Goal: Task Accomplishment & Management: Manage account settings

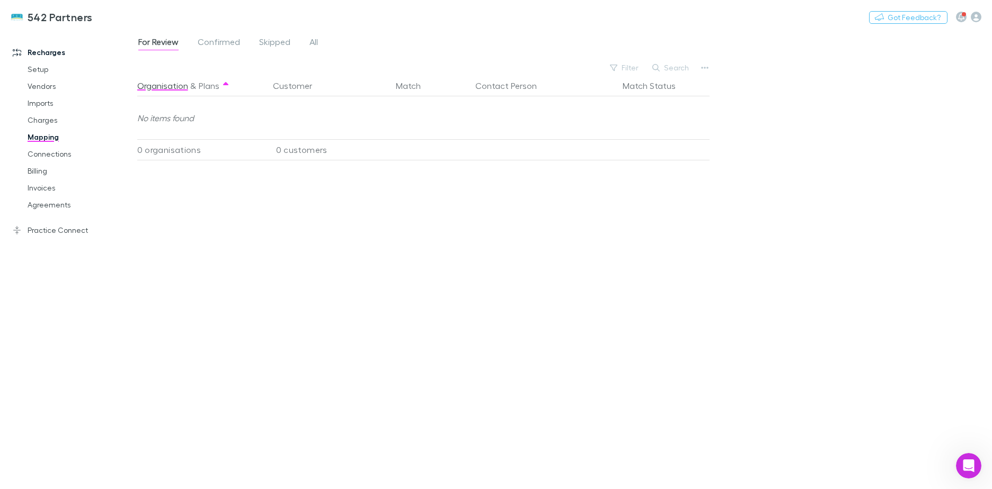
click at [40, 228] on link "Practice Connect" at bounding box center [72, 230] width 141 height 17
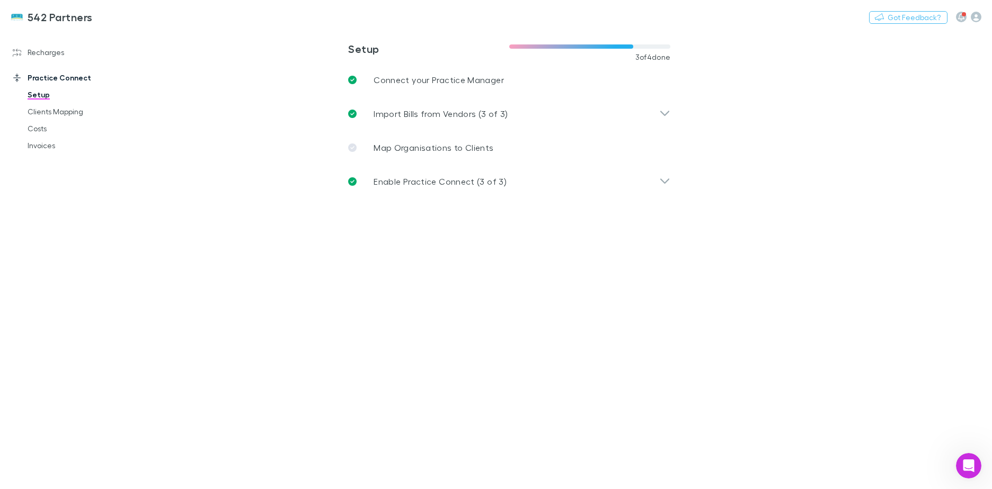
click at [49, 135] on link "Costs" at bounding box center [80, 128] width 126 height 17
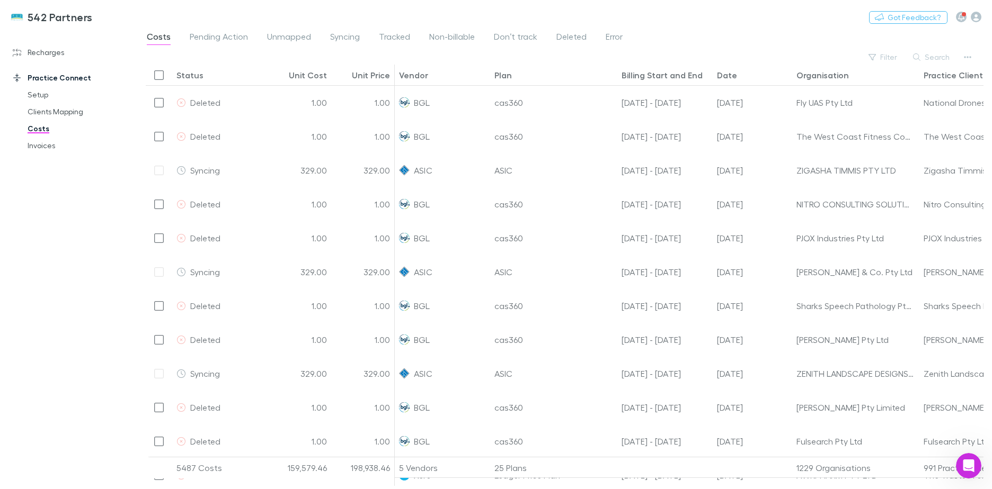
click at [340, 33] on span "Syncing" at bounding box center [345, 38] width 30 height 14
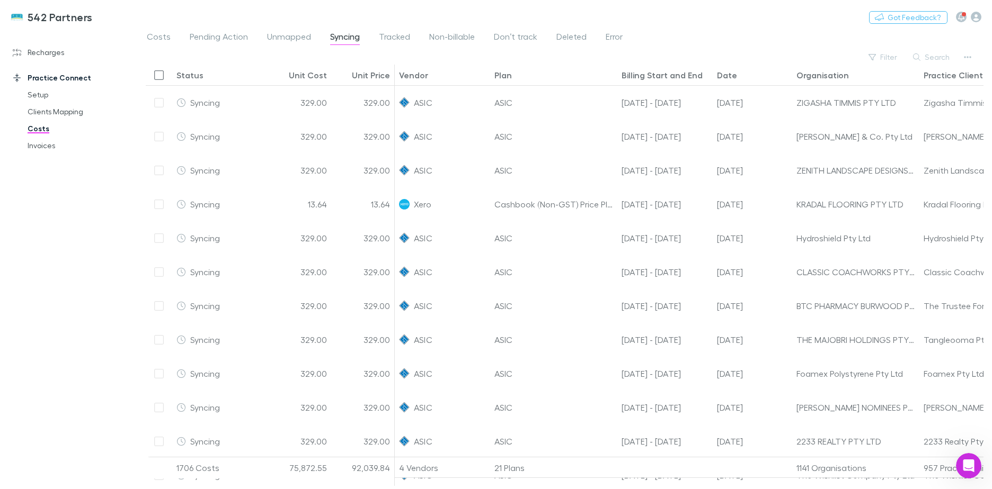
click at [689, 51] on div "Filter Search" at bounding box center [564, 57] width 837 height 15
click at [966, 57] on icon "button" at bounding box center [967, 57] width 7 height 8
click at [971, 461] on icon "Open Intercom Messenger" at bounding box center [968, 466] width 17 height 17
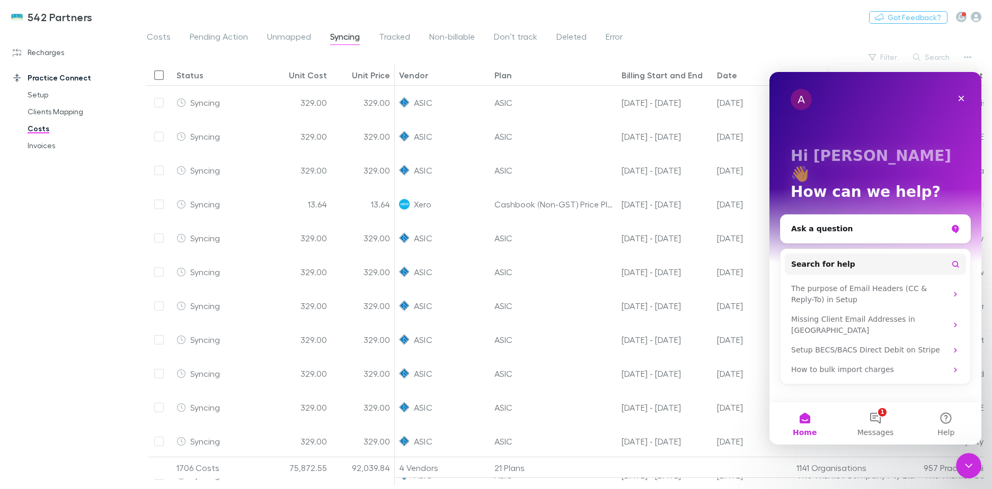
click at [884, 415] on button "1 Messages" at bounding box center [875, 424] width 70 height 42
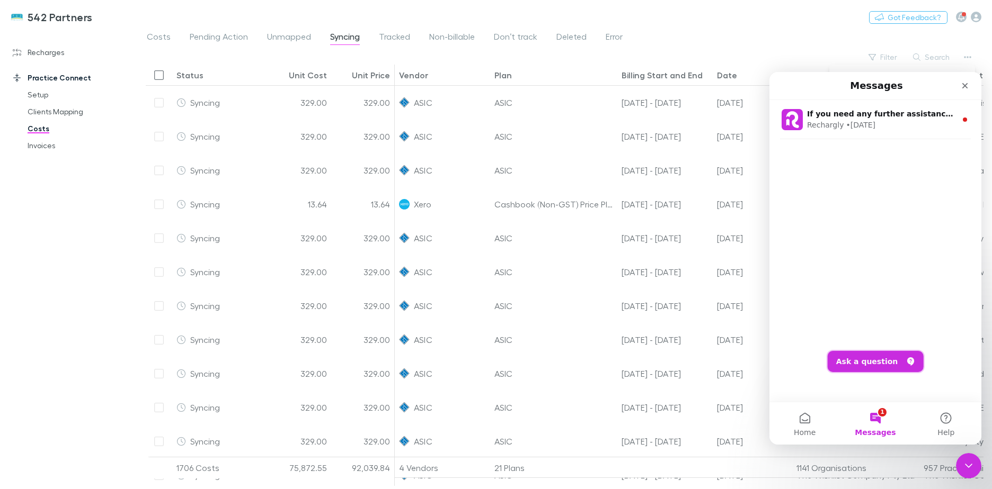
click at [878, 361] on button "Ask a question" at bounding box center [875, 361] width 96 height 21
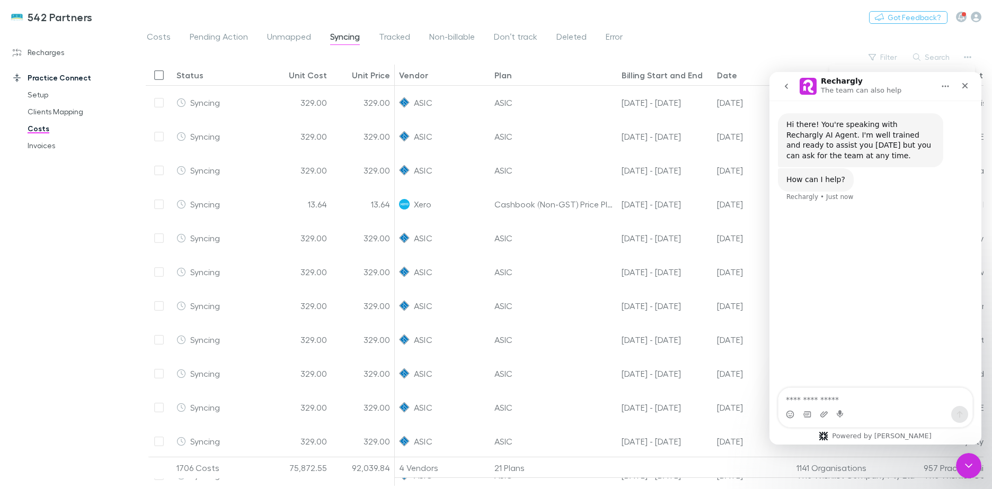
click at [888, 400] on textarea "Ask a question…" at bounding box center [875, 397] width 194 height 18
click at [911, 408] on div "Intercom messenger" at bounding box center [875, 414] width 194 height 17
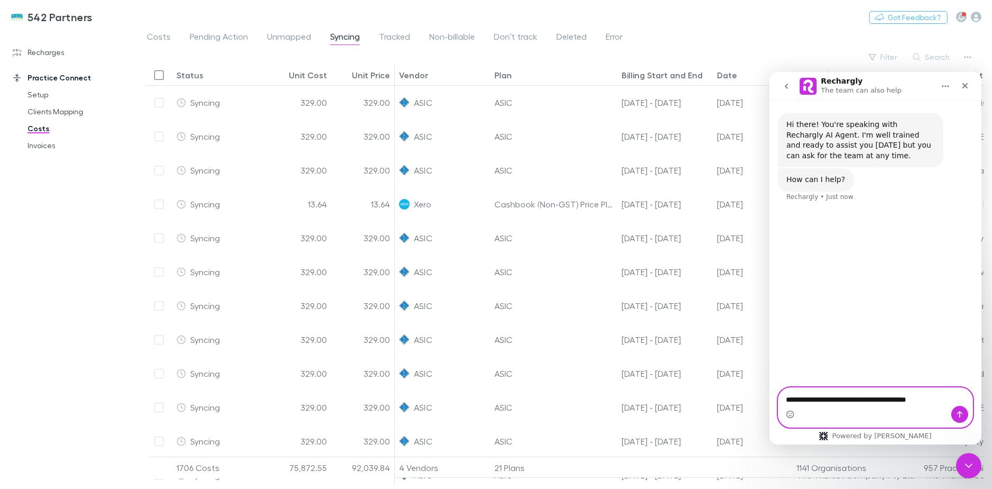
click at [912, 406] on textarea "**********" at bounding box center [875, 397] width 194 height 18
click at [928, 395] on textarea "**********" at bounding box center [875, 397] width 194 height 18
click at [99, 199] on div at bounding box center [496, 244] width 992 height 489
click at [40, 51] on link "Recharges" at bounding box center [72, 52] width 141 height 17
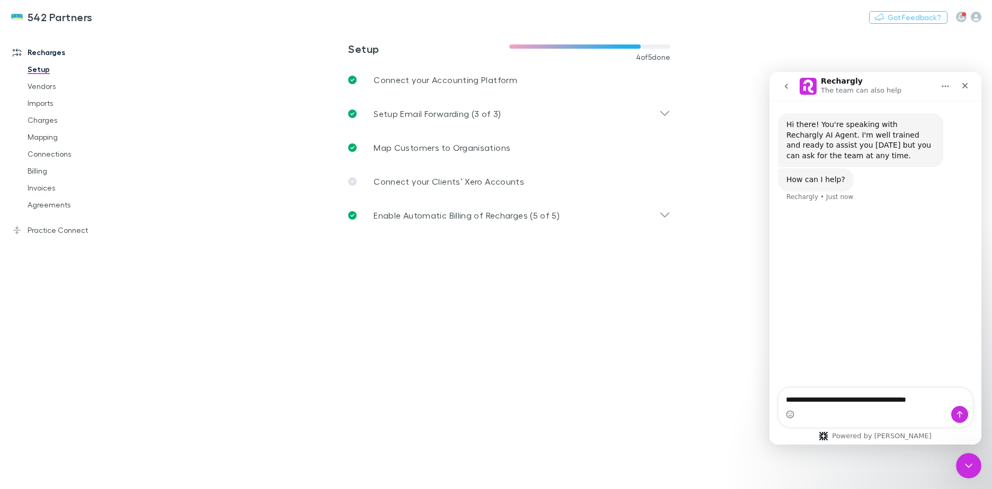
click at [55, 110] on link "Imports" at bounding box center [80, 103] width 126 height 17
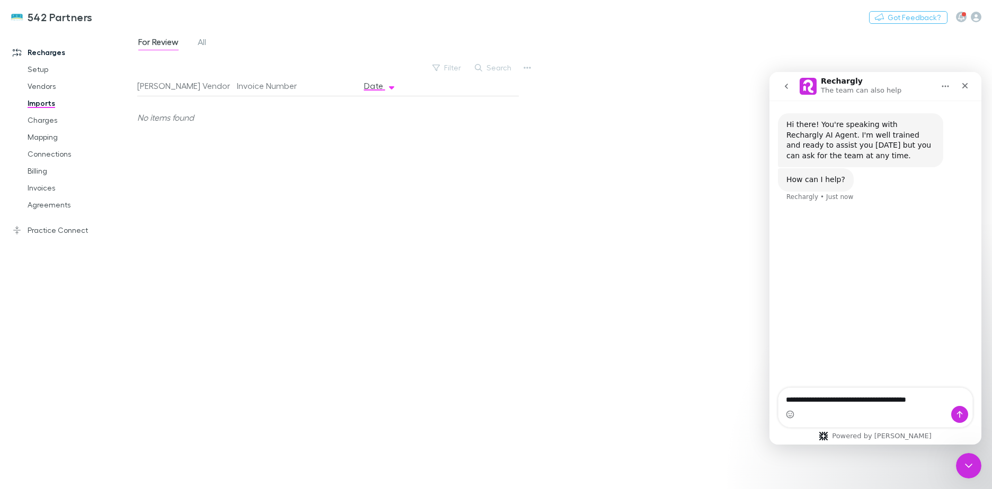
click at [367, 26] on div "542 Partners Nothing Got Feedback?" at bounding box center [496, 17] width 992 height 34
click at [449, 59] on div "For Review All Filter Search [PERSON_NAME] Vendor Invoice Number Date No items …" at bounding box center [564, 260] width 854 height 460
click at [448, 66] on button "Filter" at bounding box center [447, 67] width 40 height 13
click at [320, 28] on div at bounding box center [496, 244] width 992 height 489
click at [227, 40] on div "For Review All" at bounding box center [564, 45] width 854 height 20
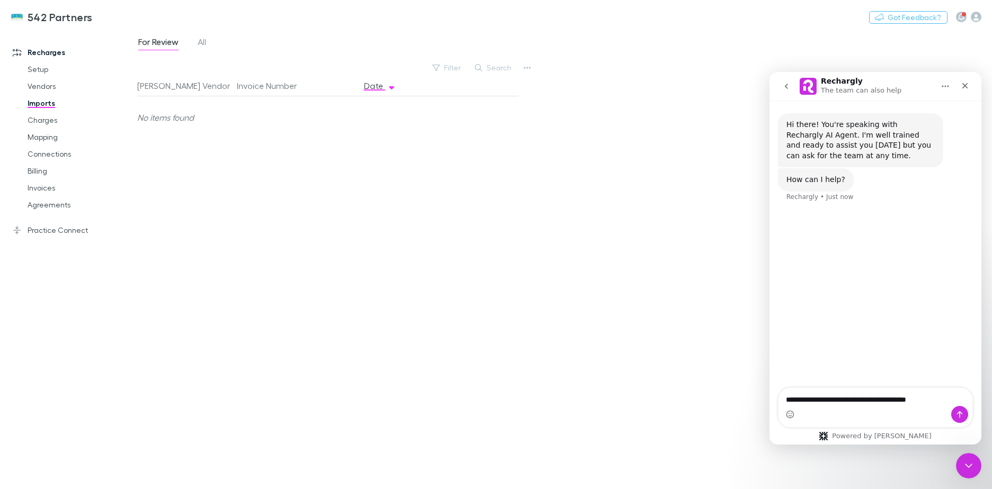
click at [218, 39] on div "For Review All" at bounding box center [564, 45] width 854 height 20
click at [305, 104] on div "No items found" at bounding box center [323, 117] width 373 height 42
click at [46, 106] on link "Imports" at bounding box center [80, 103] width 126 height 17
drag, startPoint x: 37, startPoint y: 122, endPoint x: 51, endPoint y: 142, distance: 25.0
click at [37, 122] on link "Charges" at bounding box center [80, 120] width 126 height 17
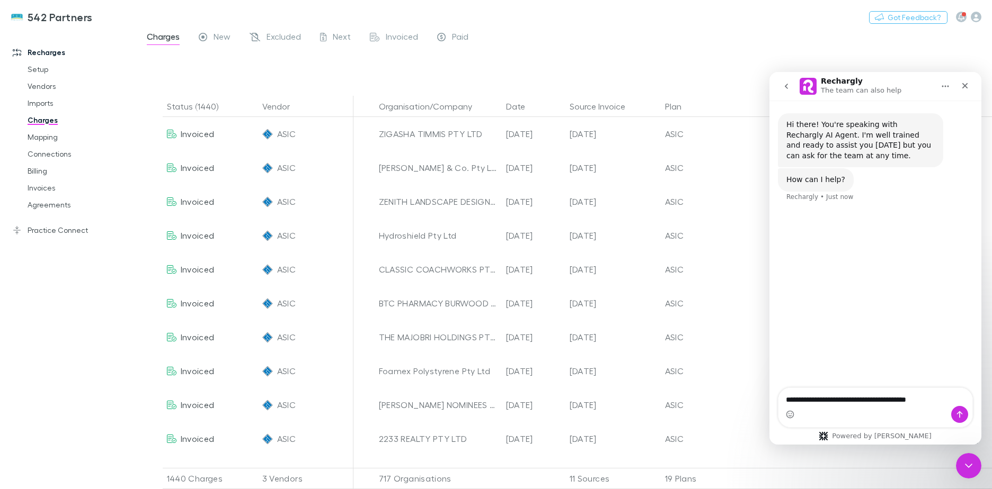
click at [897, 411] on div "Intercom messenger" at bounding box center [875, 414] width 194 height 17
click at [924, 399] on textarea "**********" at bounding box center [875, 397] width 194 height 18
click at [931, 399] on textarea "**********" at bounding box center [875, 397] width 194 height 18
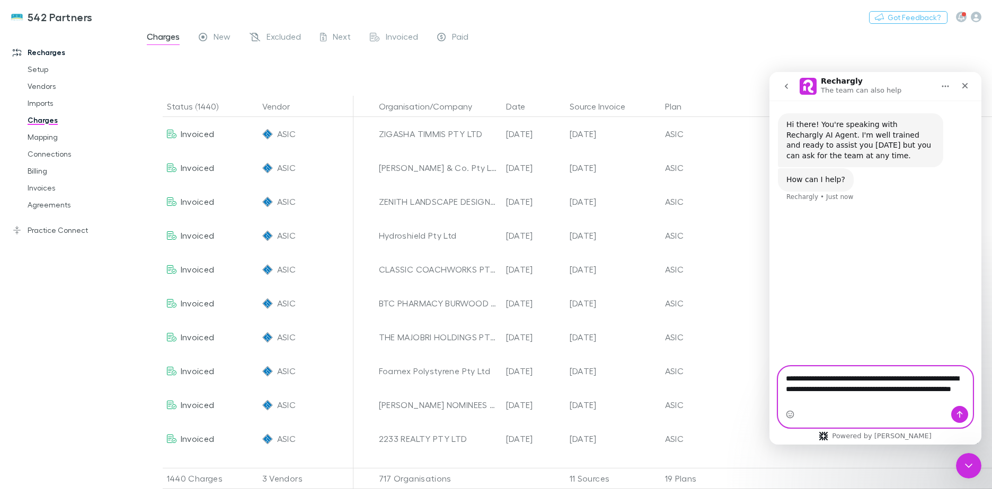
type textarea "**********"
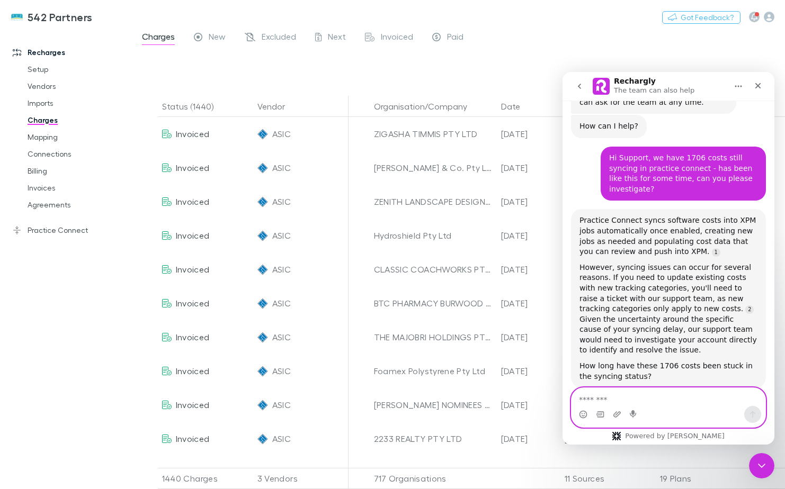
scroll to position [102, 0]
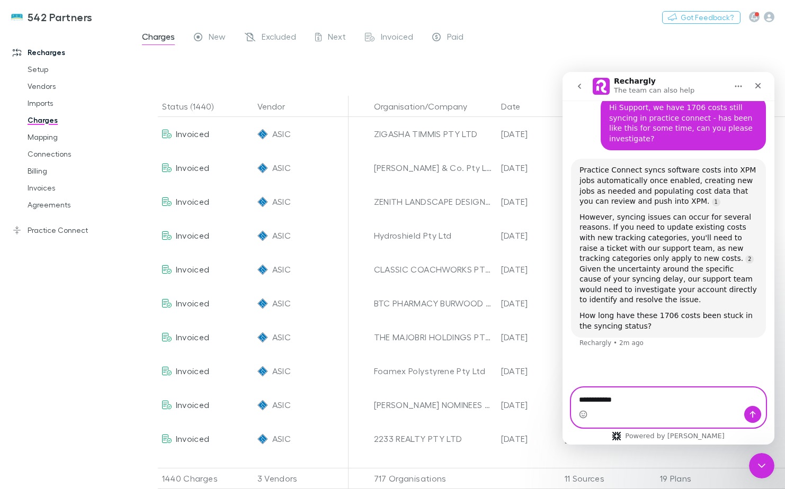
type textarea "**********"
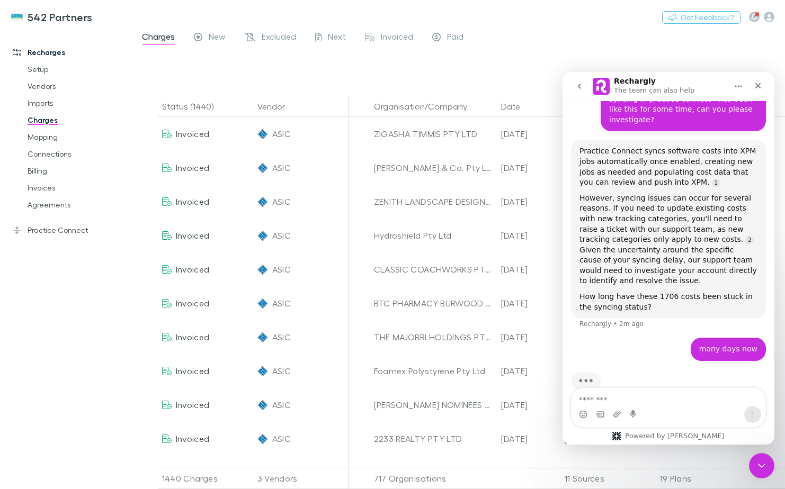
click at [753, 80] on div "Close" at bounding box center [757, 85] width 19 height 19
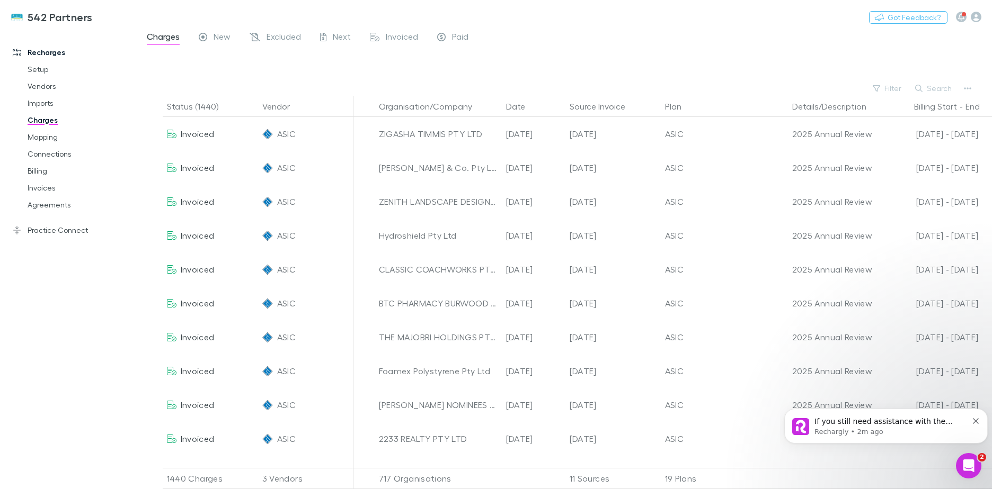
scroll to position [343, 0]
click at [52, 142] on link "Mapping" at bounding box center [80, 137] width 126 height 17
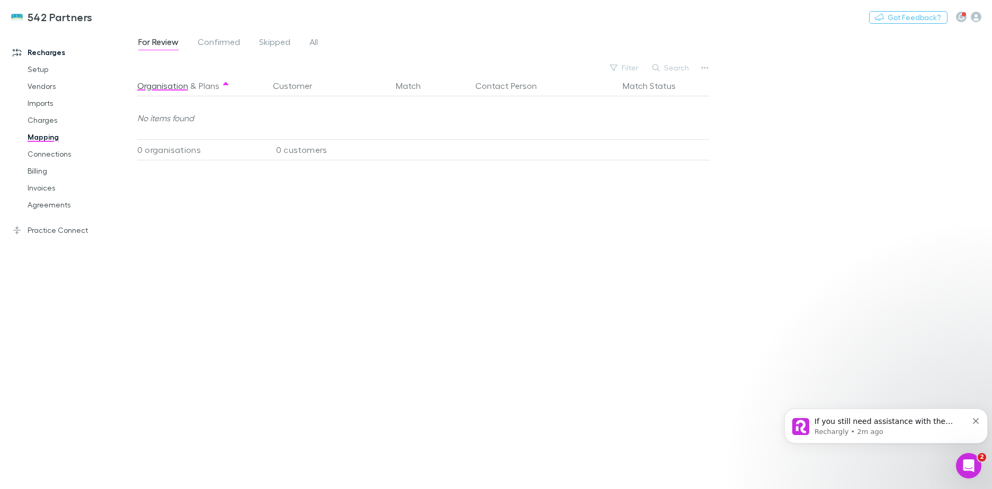
click at [690, 65] on button "Search" at bounding box center [671, 67] width 48 height 13
click at [309, 42] on span "All" at bounding box center [313, 44] width 8 height 14
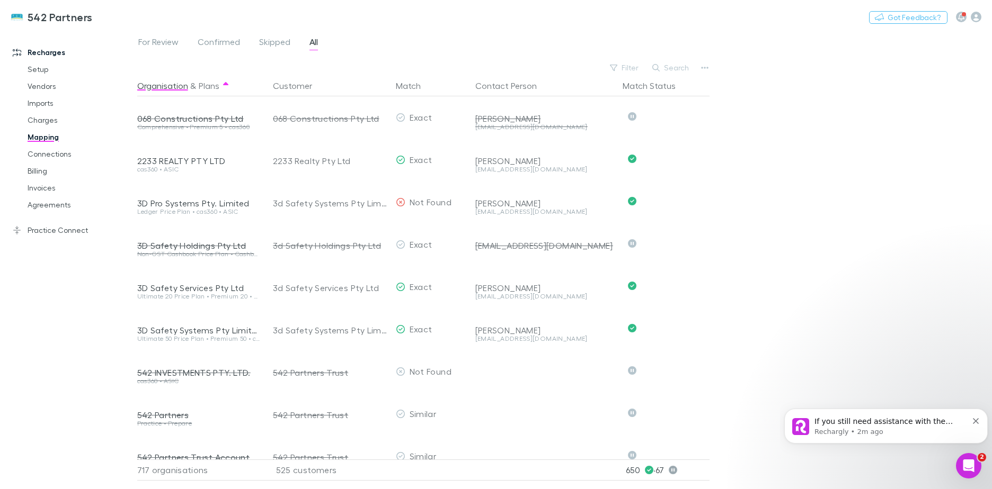
click at [672, 66] on button "Search" at bounding box center [671, 67] width 48 height 13
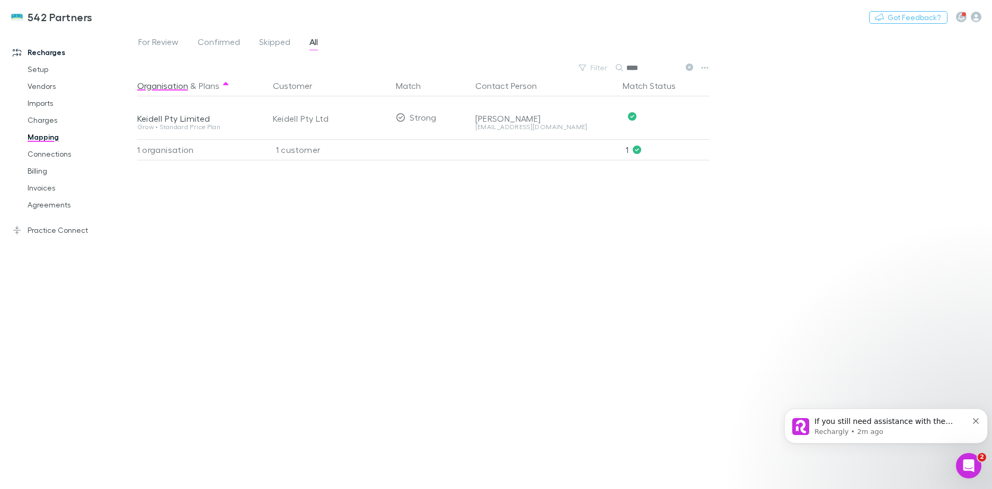
type input "****"
click at [164, 124] on div "Grow • Standard Price Plan" at bounding box center [198, 127] width 123 height 6
click at [295, 120] on div "Keidell Pty Ltd" at bounding box center [330, 118] width 114 height 42
drag, startPoint x: 412, startPoint y: 120, endPoint x: 378, endPoint y: 115, distance: 33.7
click at [408, 117] on div "Strong" at bounding box center [416, 117] width 41 height 42
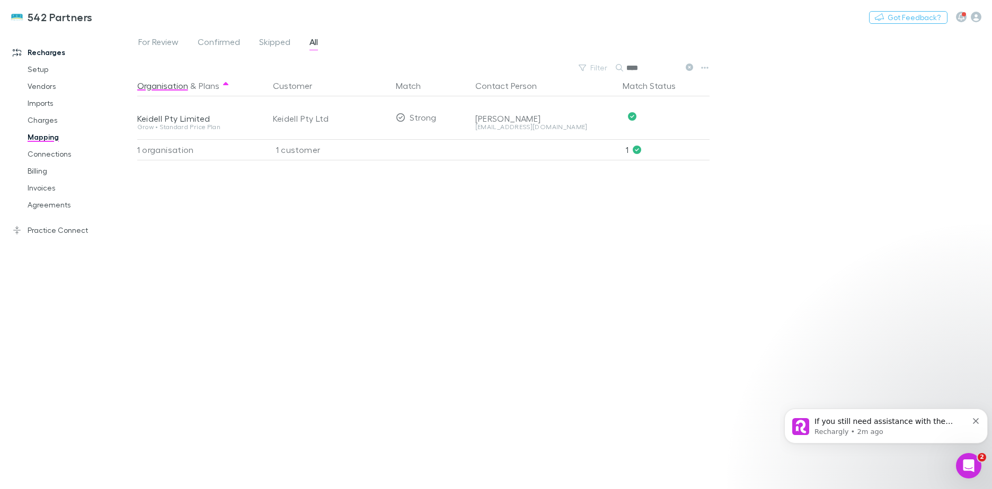
click at [291, 124] on div "Keidell Pty Ltd" at bounding box center [330, 118] width 114 height 42
drag, startPoint x: 291, startPoint y: 124, endPoint x: 190, endPoint y: 119, distance: 101.3
click at [190, 119] on div "Keidell Pty Limited" at bounding box center [198, 118] width 123 height 11
click at [333, 122] on div "Keidell Pty Ltd" at bounding box center [330, 118] width 114 height 42
click at [437, 120] on div "Strong" at bounding box center [430, 117] width 79 height 42
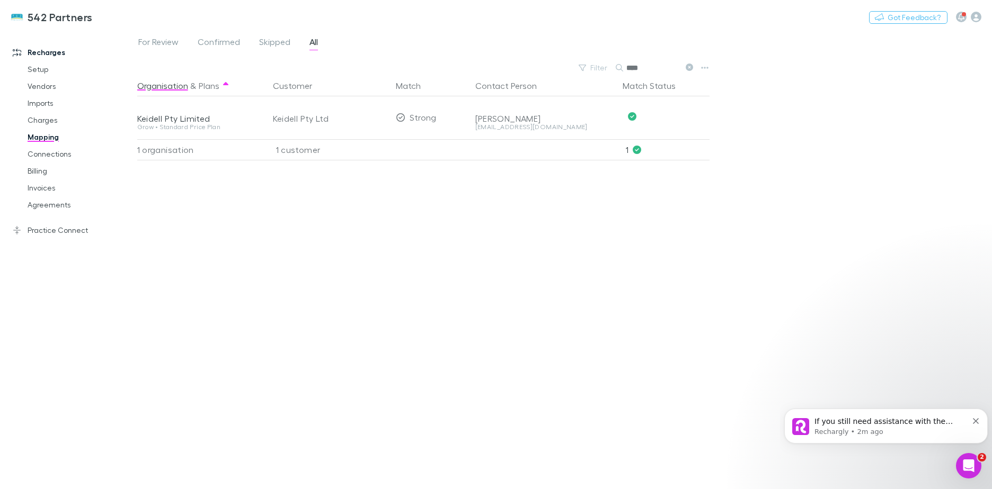
click at [519, 118] on div "[PERSON_NAME]" at bounding box center [544, 118] width 139 height 11
click at [46, 116] on link "Charges" at bounding box center [80, 120] width 126 height 17
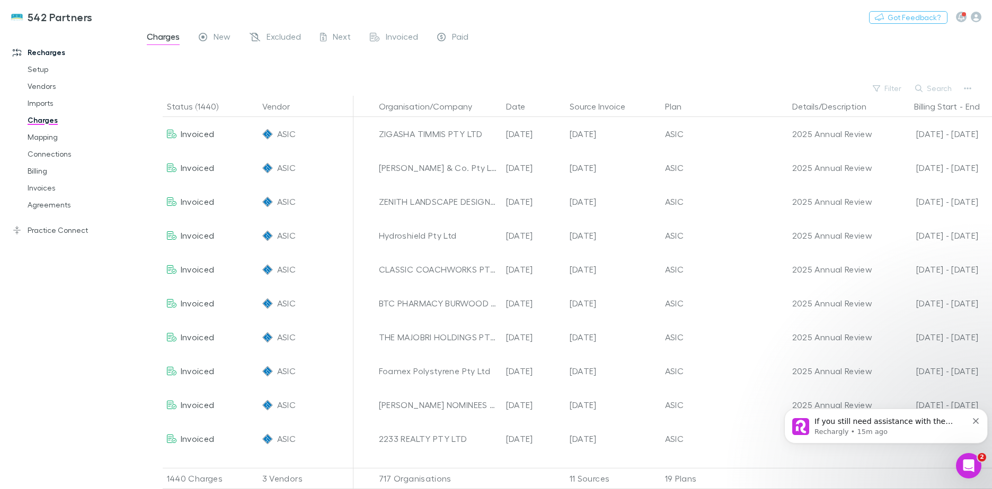
click at [64, 99] on link "Imports" at bounding box center [80, 103] width 126 height 17
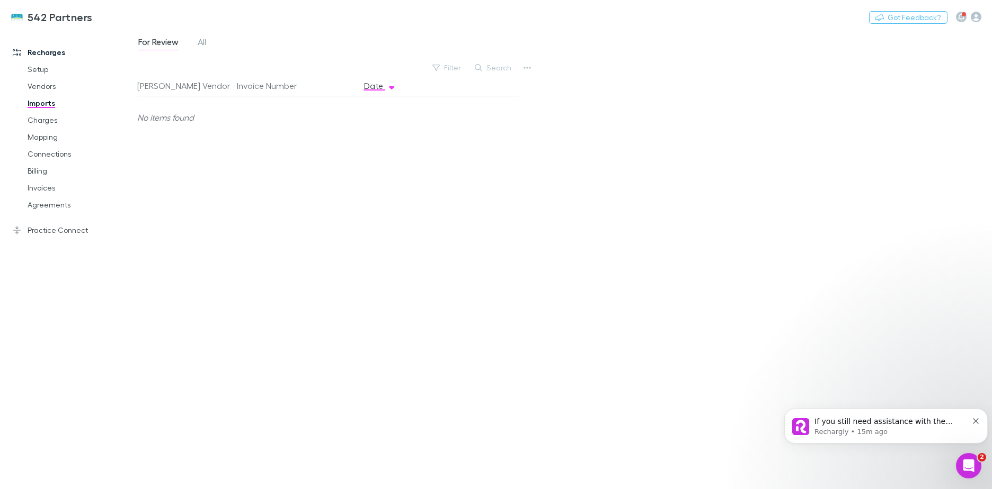
click at [203, 34] on div "For Review All Filter Search [PERSON_NAME] Vendor Invoice Number Date No items …" at bounding box center [564, 260] width 854 height 460
click at [203, 37] on span "All" at bounding box center [202, 44] width 8 height 14
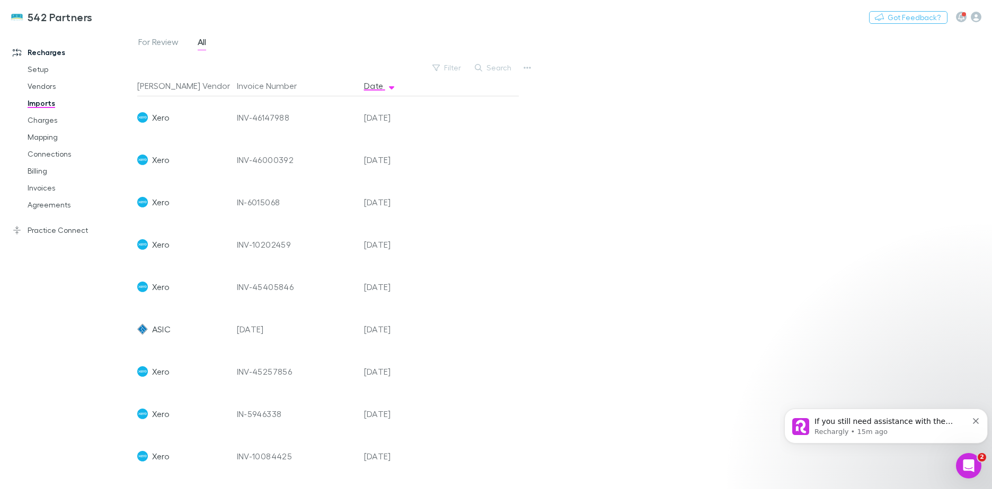
click at [175, 39] on span "For Review" at bounding box center [158, 44] width 40 height 14
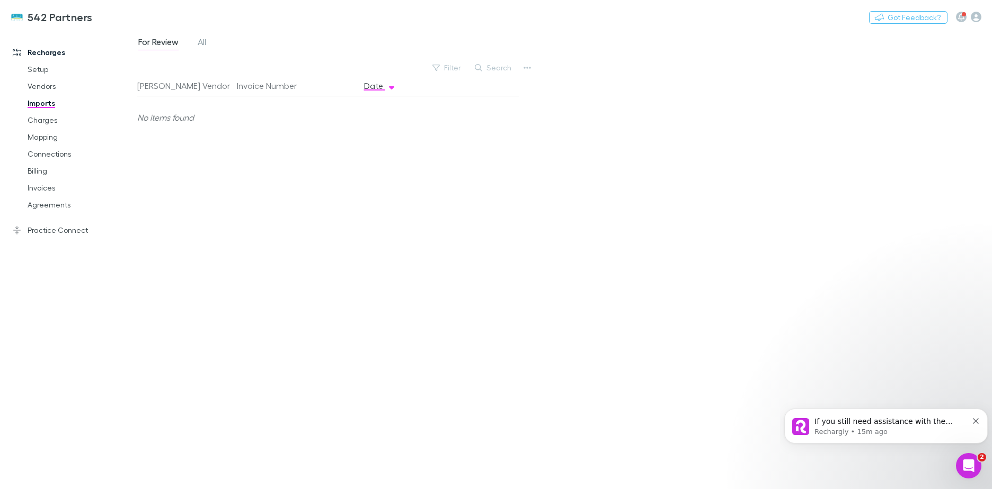
drag, startPoint x: 63, startPoint y: 163, endPoint x: 51, endPoint y: 193, distance: 32.4
click at [63, 163] on link "Billing" at bounding box center [80, 171] width 126 height 17
click at [57, 189] on link "Invoices" at bounding box center [80, 188] width 126 height 17
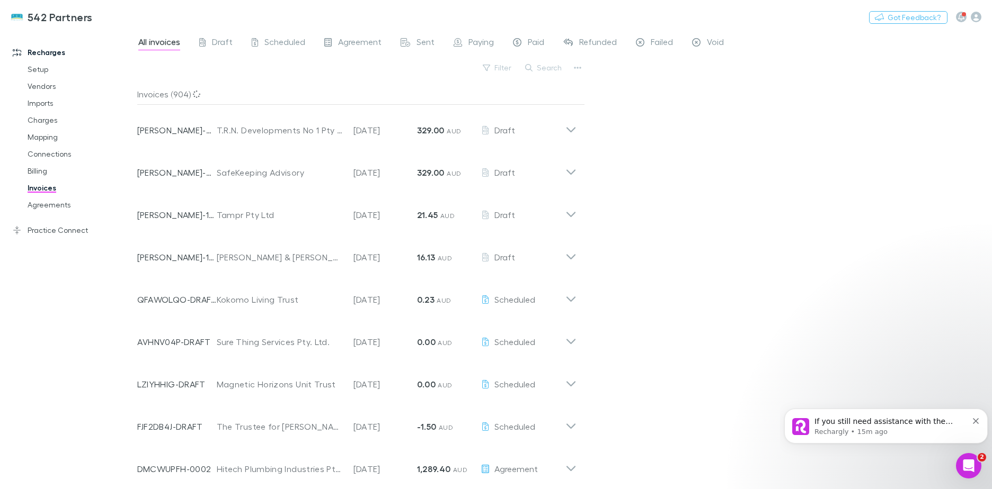
click at [839, 423] on p "If you still need assistance with the syncing issue, I apologize for the inconv…" at bounding box center [890, 422] width 153 height 11
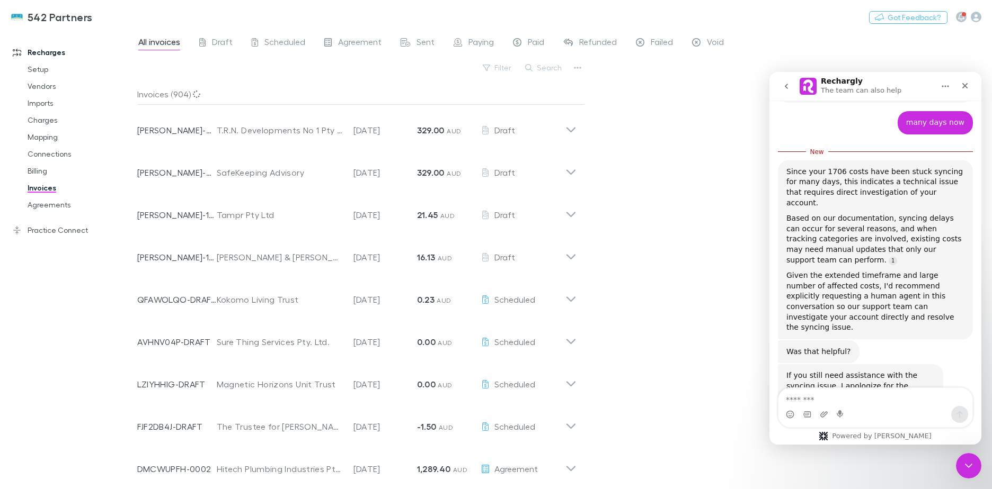
scroll to position [361, 0]
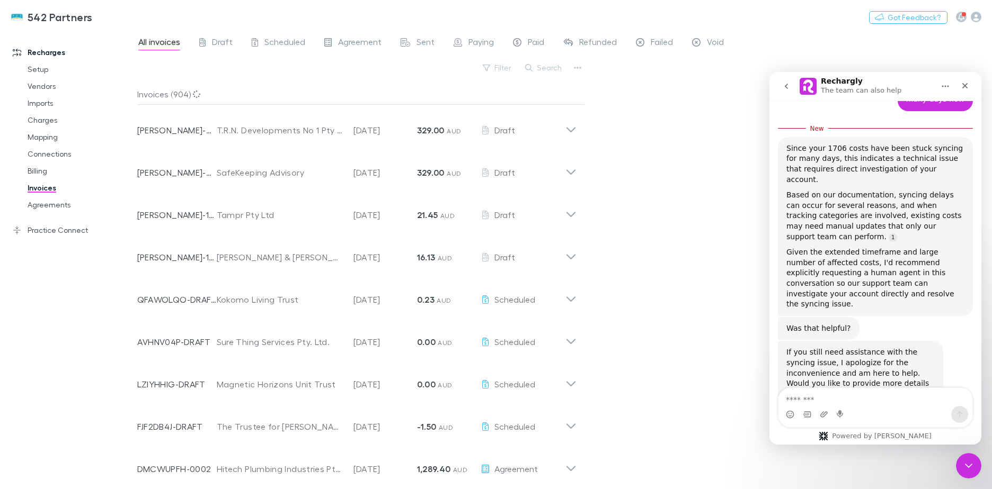
click at [965, 84] on icon "Close" at bounding box center [964, 86] width 8 height 8
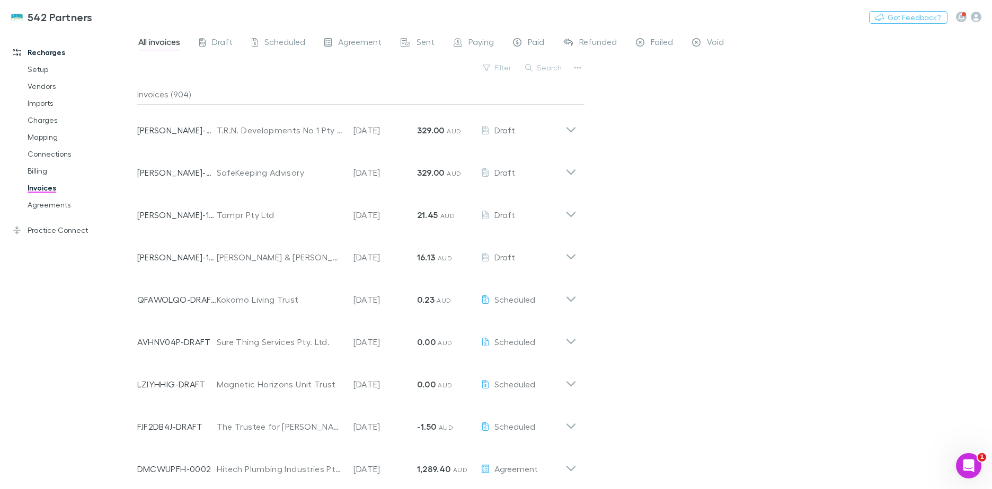
scroll to position [2, 0]
click at [50, 106] on link "Imports" at bounding box center [80, 103] width 126 height 17
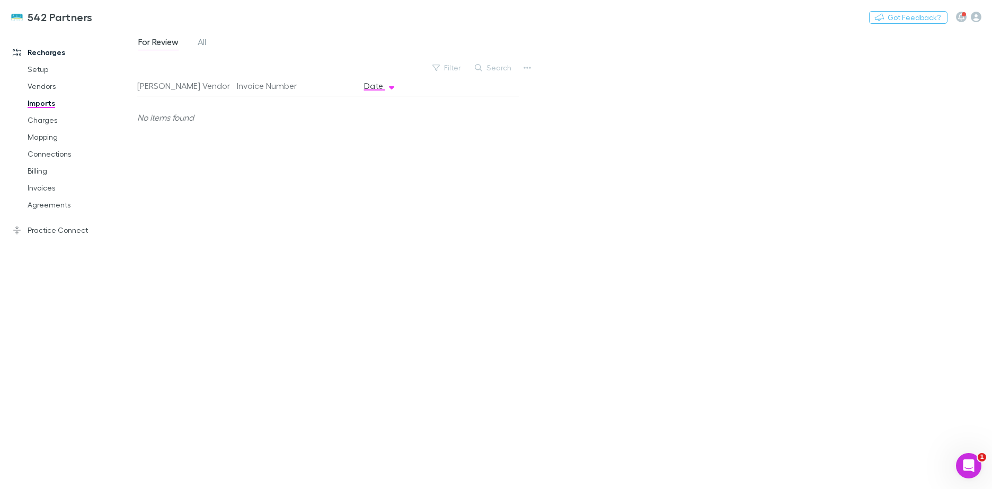
click at [71, 82] on link "Vendors" at bounding box center [80, 86] width 126 height 17
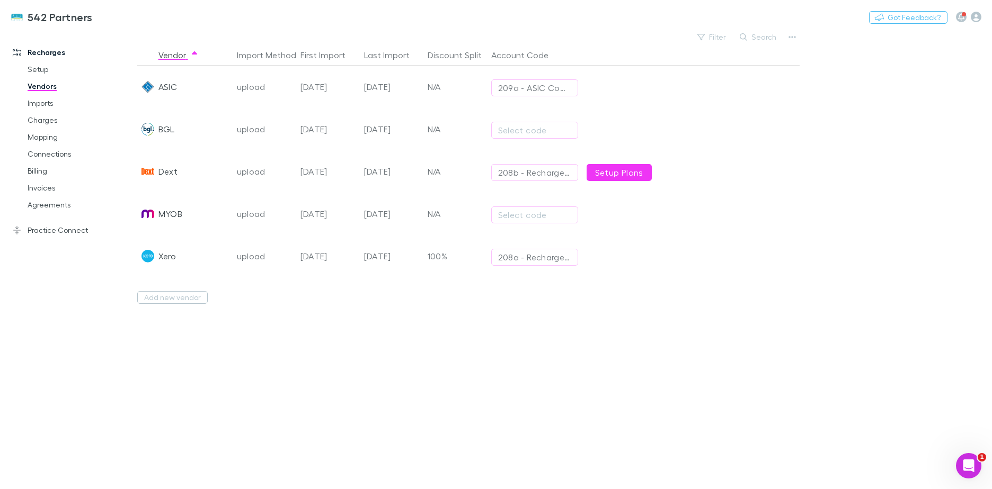
click at [363, 172] on div "[DATE]" at bounding box center [392, 171] width 64 height 42
click at [618, 169] on link "Setup Plans" at bounding box center [618, 172] width 65 height 17
click at [792, 39] on icon "button" at bounding box center [791, 37] width 7 height 8
click at [586, 23] on div at bounding box center [496, 244] width 992 height 489
click at [49, 151] on link "Connections" at bounding box center [80, 154] width 126 height 17
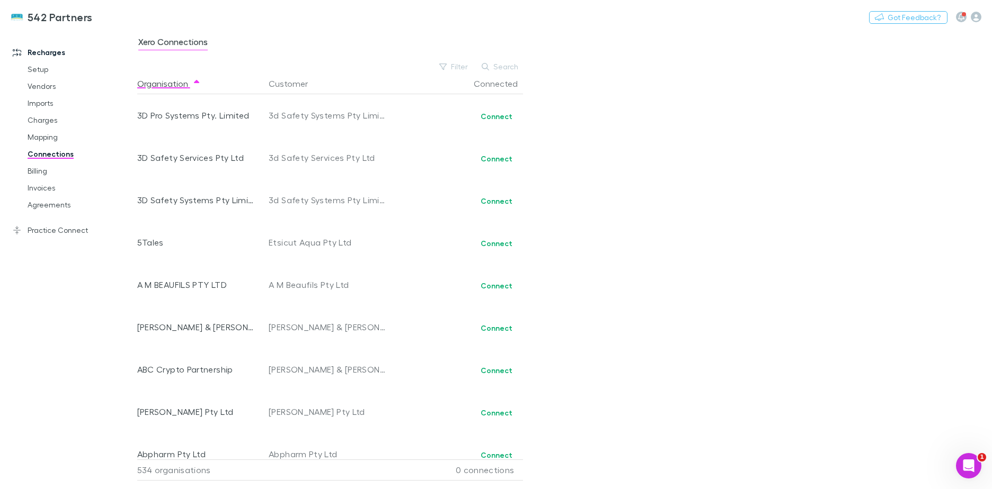
click at [44, 188] on link "Invoices" at bounding box center [80, 188] width 126 height 17
